Goal: Navigation & Orientation: Find specific page/section

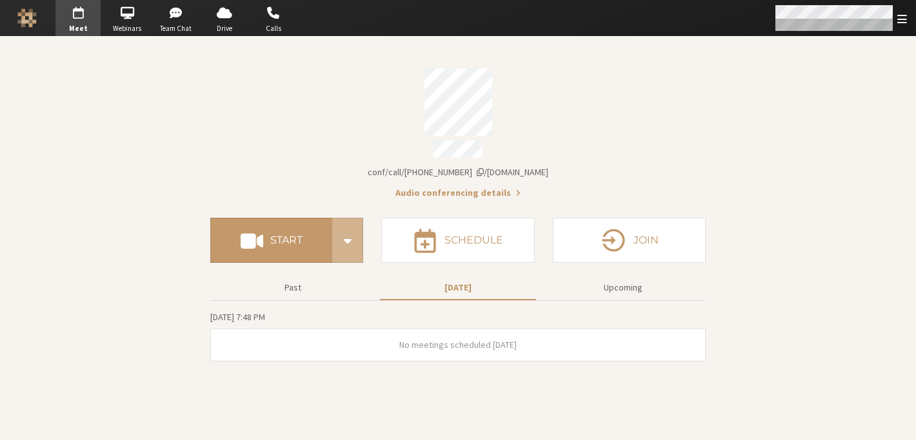
click at [907, 20] on div "Open menu" at bounding box center [839, 18] width 152 height 36
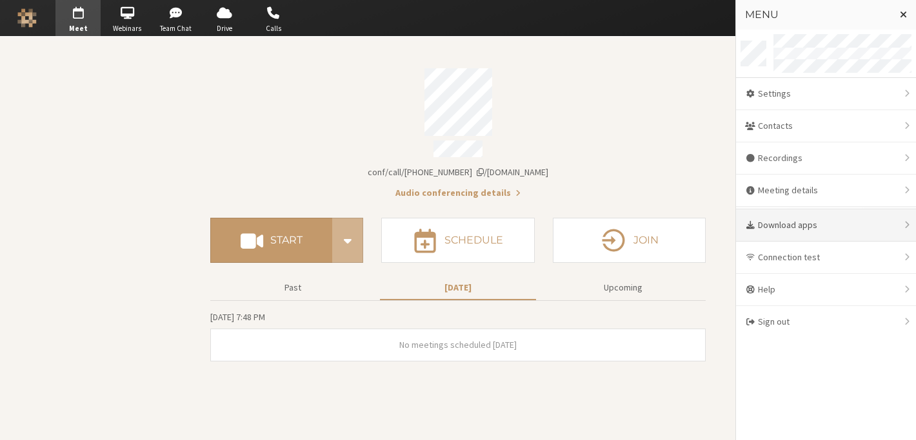
click at [832, 221] on div "Download apps" at bounding box center [826, 226] width 180 height 32
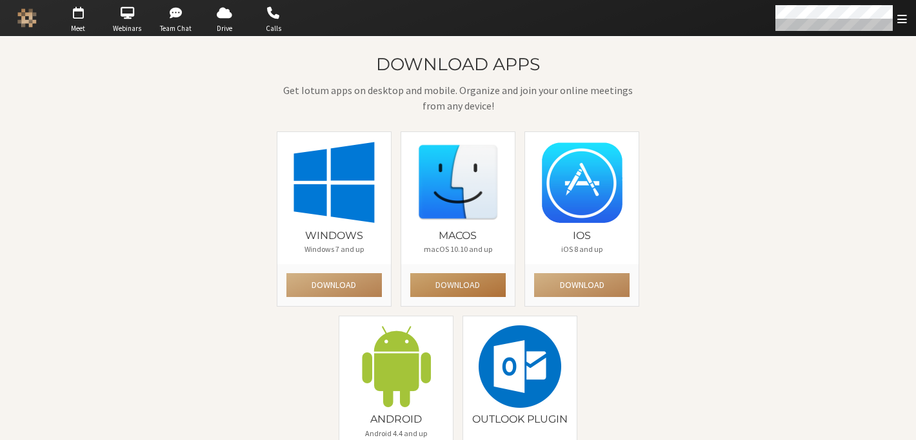
click at [449, 280] on button "Download" at bounding box center [457, 285] width 95 height 24
click at [906, 16] on span "Open menu" at bounding box center [902, 19] width 10 height 12
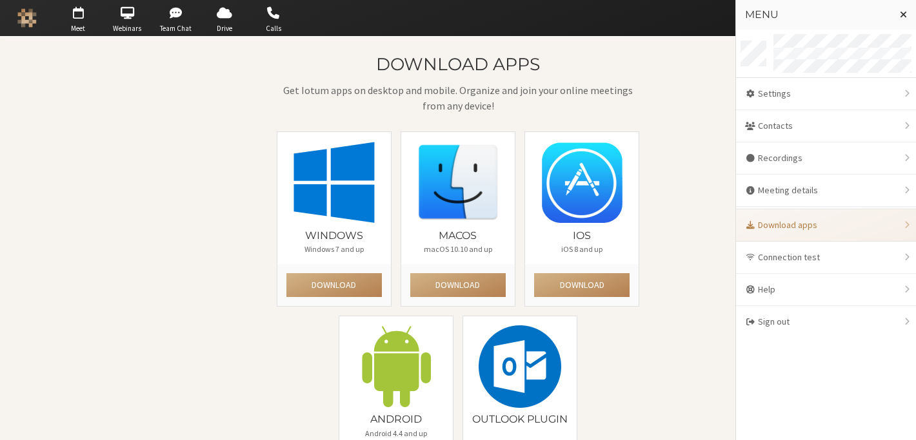
click at [649, 311] on div "Download apps Get Iotum apps on desktop and mobile. Organize and join your onli…" at bounding box center [458, 278] width 744 height 446
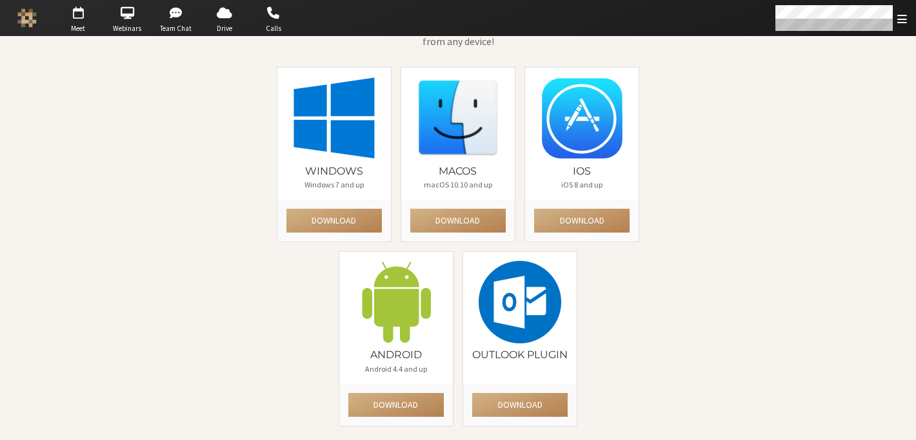
scroll to position [77, 0]
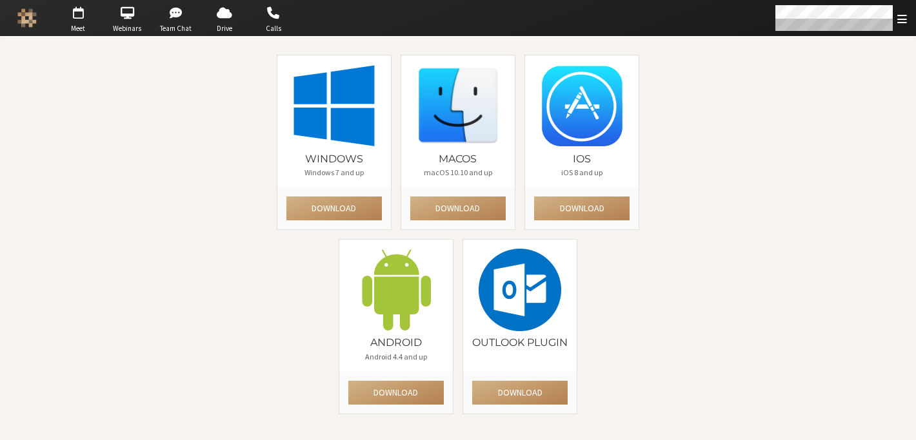
click at [233, 217] on div "Download apps Get Iotum apps on desktop and mobile. Organize and join your onli…" at bounding box center [458, 201] width 744 height 446
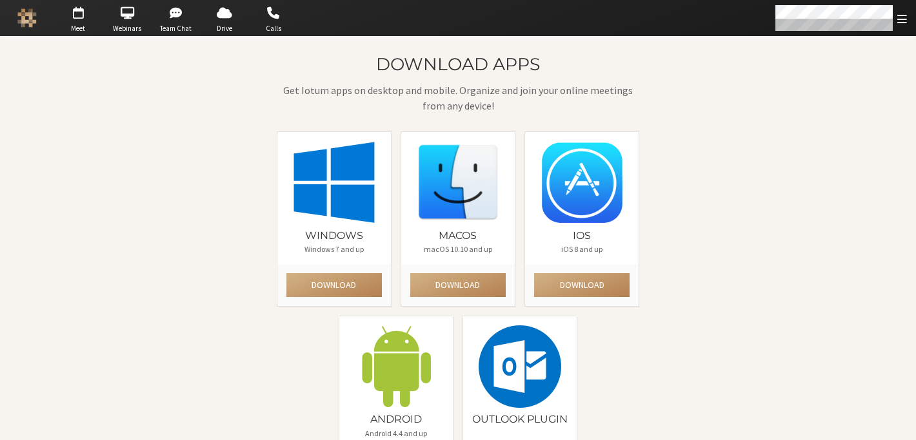
click at [215, 320] on div "Download apps Get Iotum apps on desktop and mobile. Organize and join your onli…" at bounding box center [458, 278] width 744 height 446
click at [129, 22] on span "button" at bounding box center [126, 13] width 45 height 21
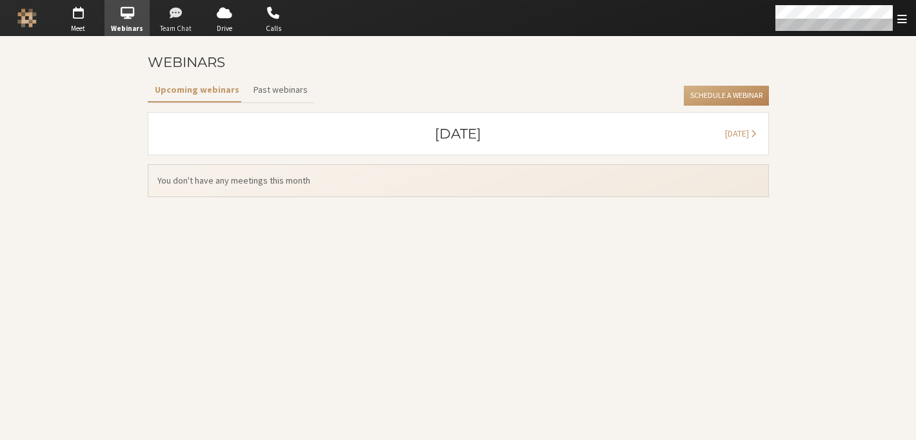
click at [162, 21] on span "button" at bounding box center [175, 13] width 45 height 21
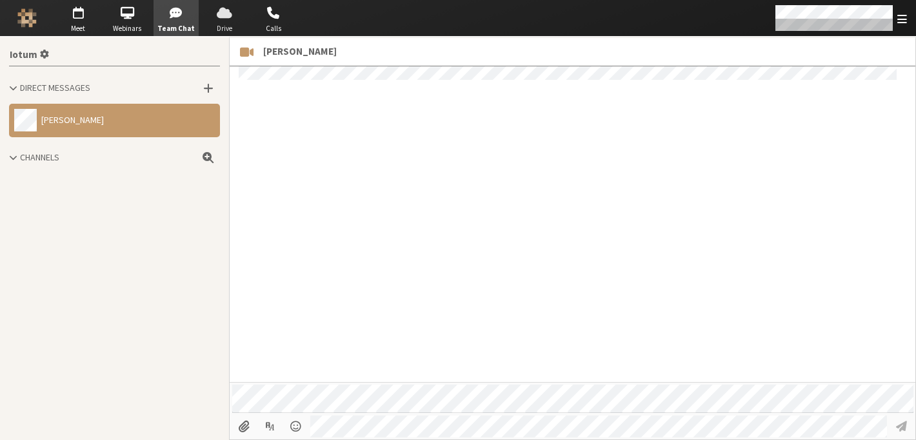
scroll to position [774, 0]
click at [221, 32] on span "Drive" at bounding box center [224, 28] width 45 height 11
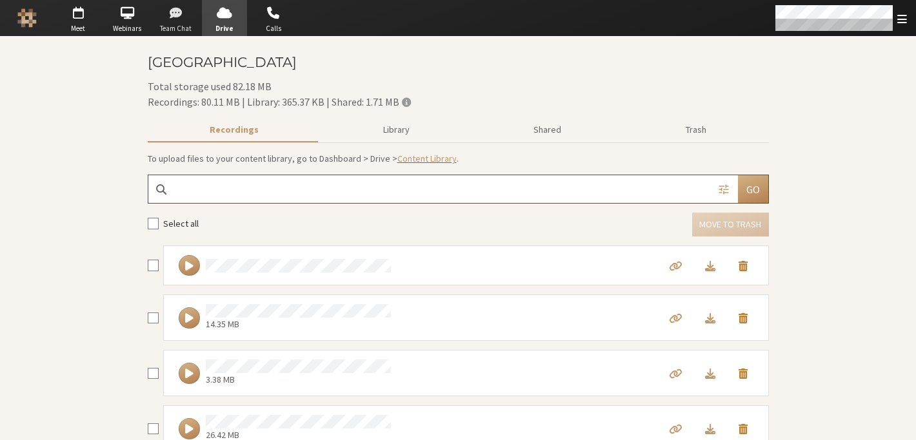
click at [177, 21] on span "button" at bounding box center [175, 13] width 45 height 21
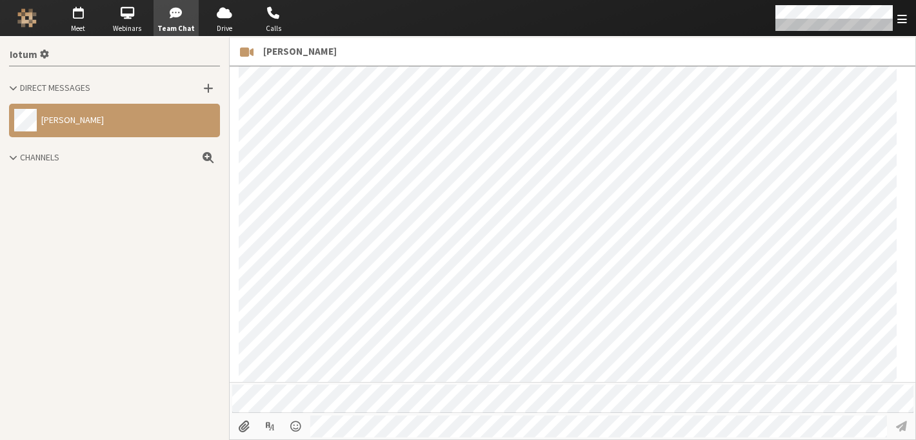
scroll to position [774, 0]
click at [273, 28] on span "Calls" at bounding box center [273, 28] width 45 height 11
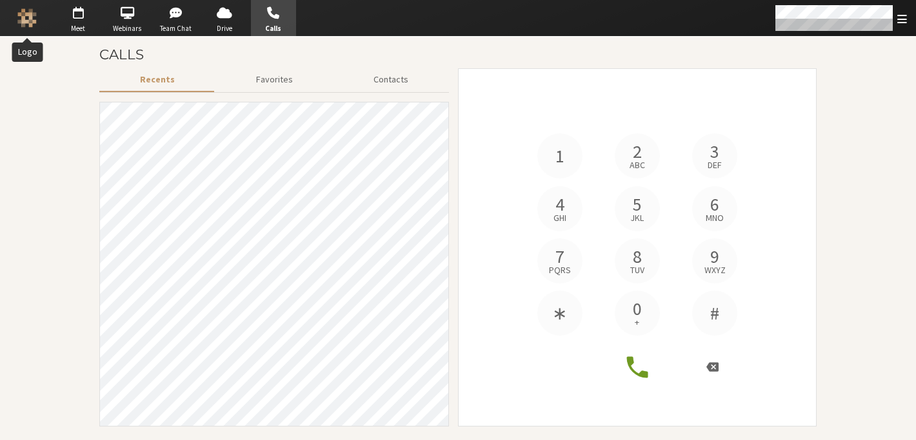
click at [31, 14] on img "Logo" at bounding box center [26, 17] width 19 height 19
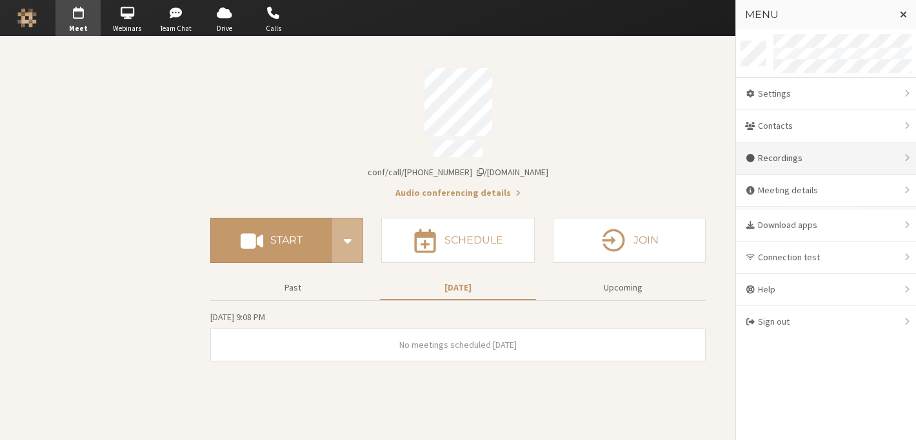
click at [816, 153] on div "Recordings" at bounding box center [826, 159] width 180 height 32
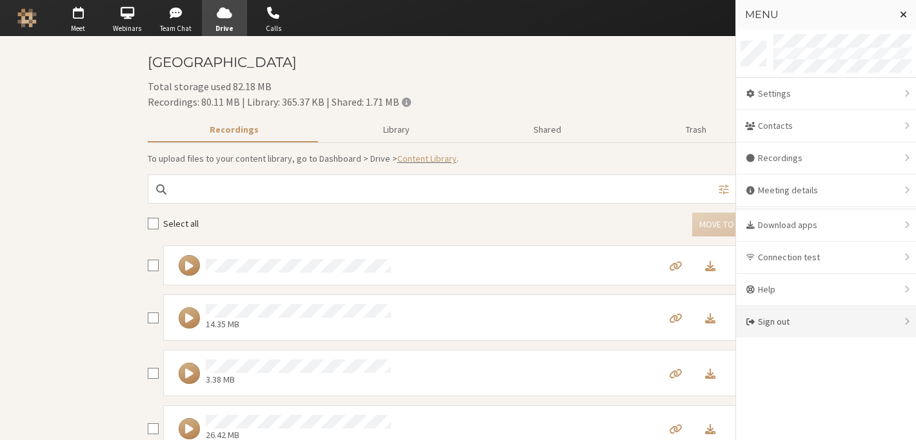
click at [809, 315] on div "Sign out" at bounding box center [826, 322] width 180 height 32
